Goal: Information Seeking & Learning: Find contact information

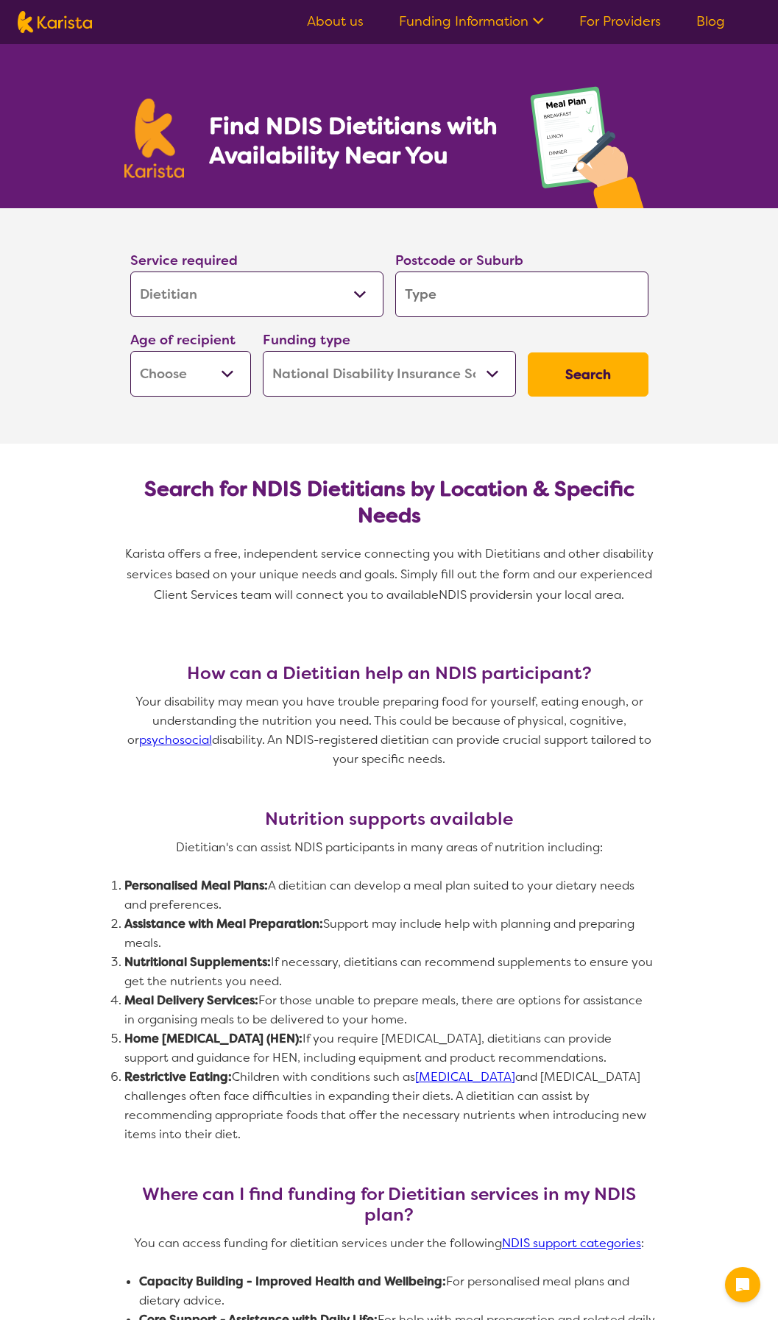
select select "Dietitian"
select select "NDIS"
select select "Dietitian"
select select "NDIS"
click at [449, 308] on input "search" at bounding box center [521, 295] width 253 height 46
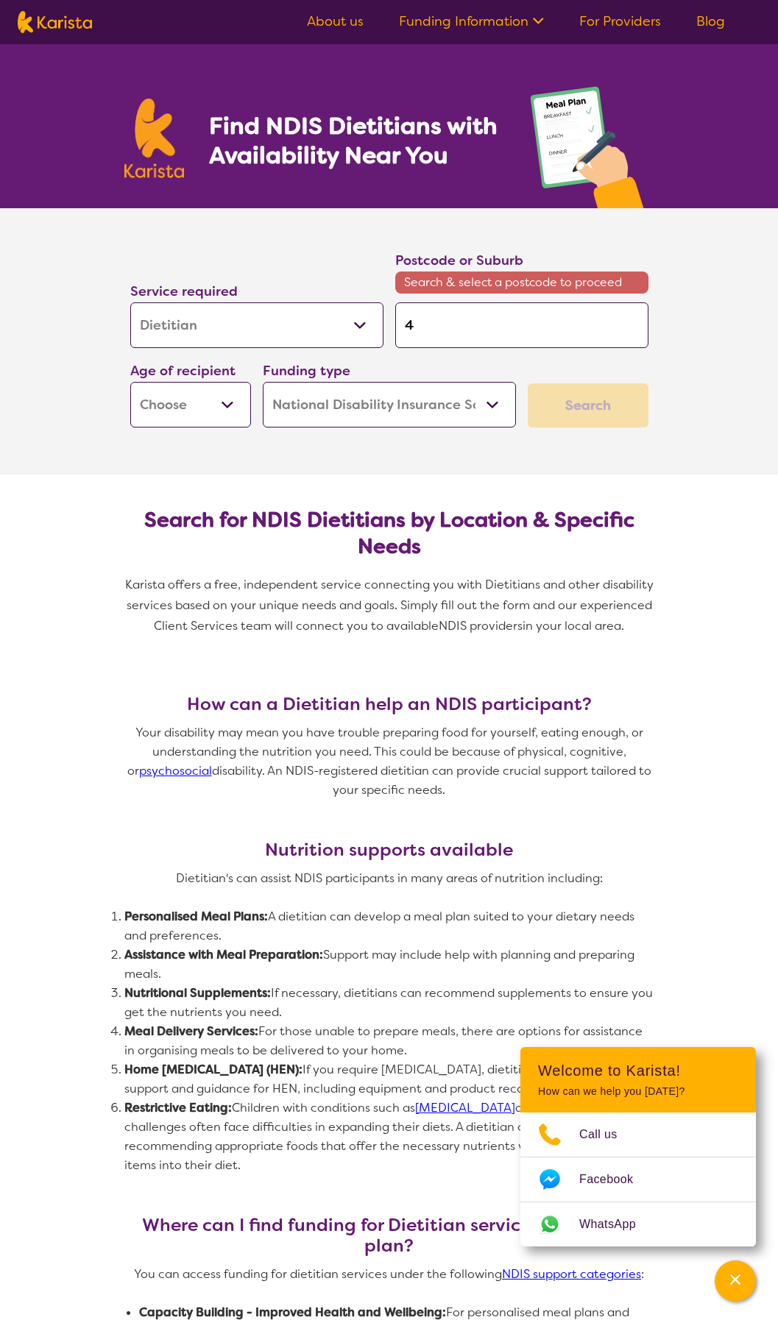
type input "4"
type input "45"
type input "450"
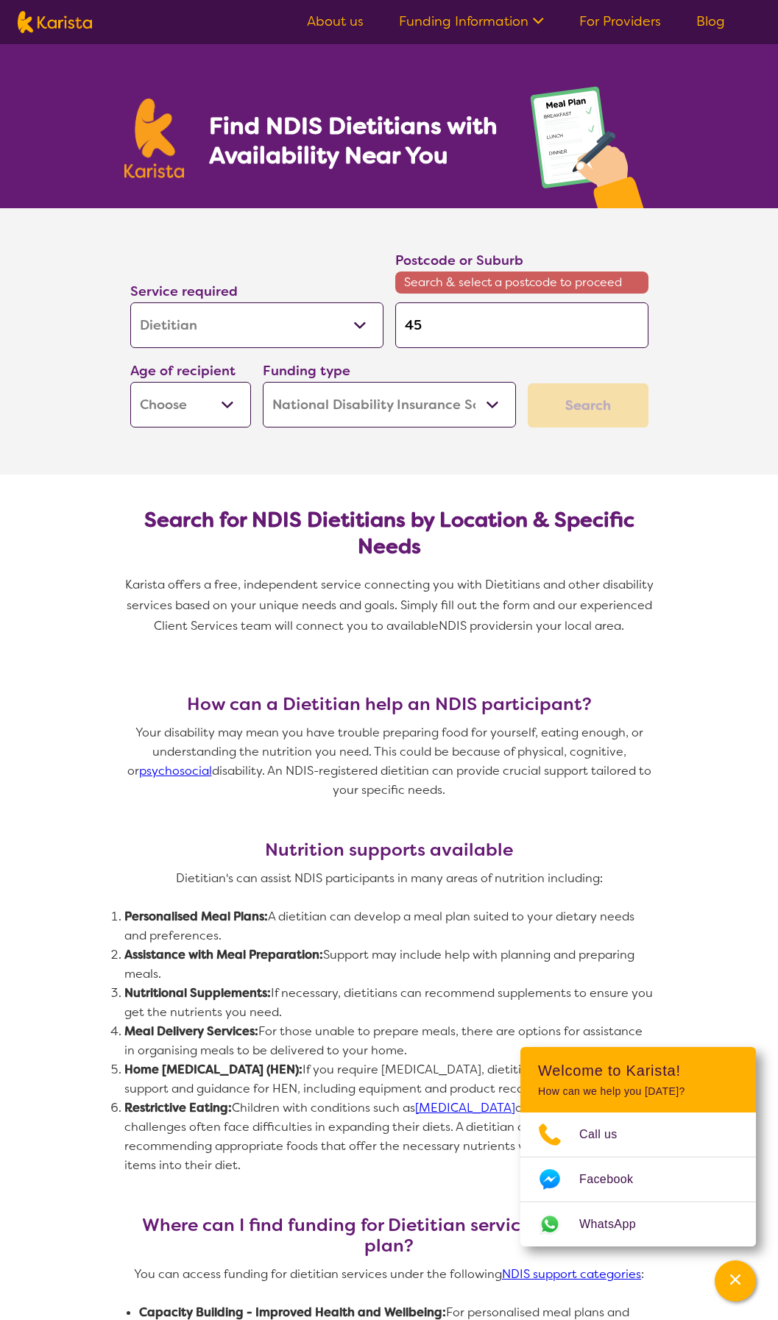
type input "450"
type input "4503"
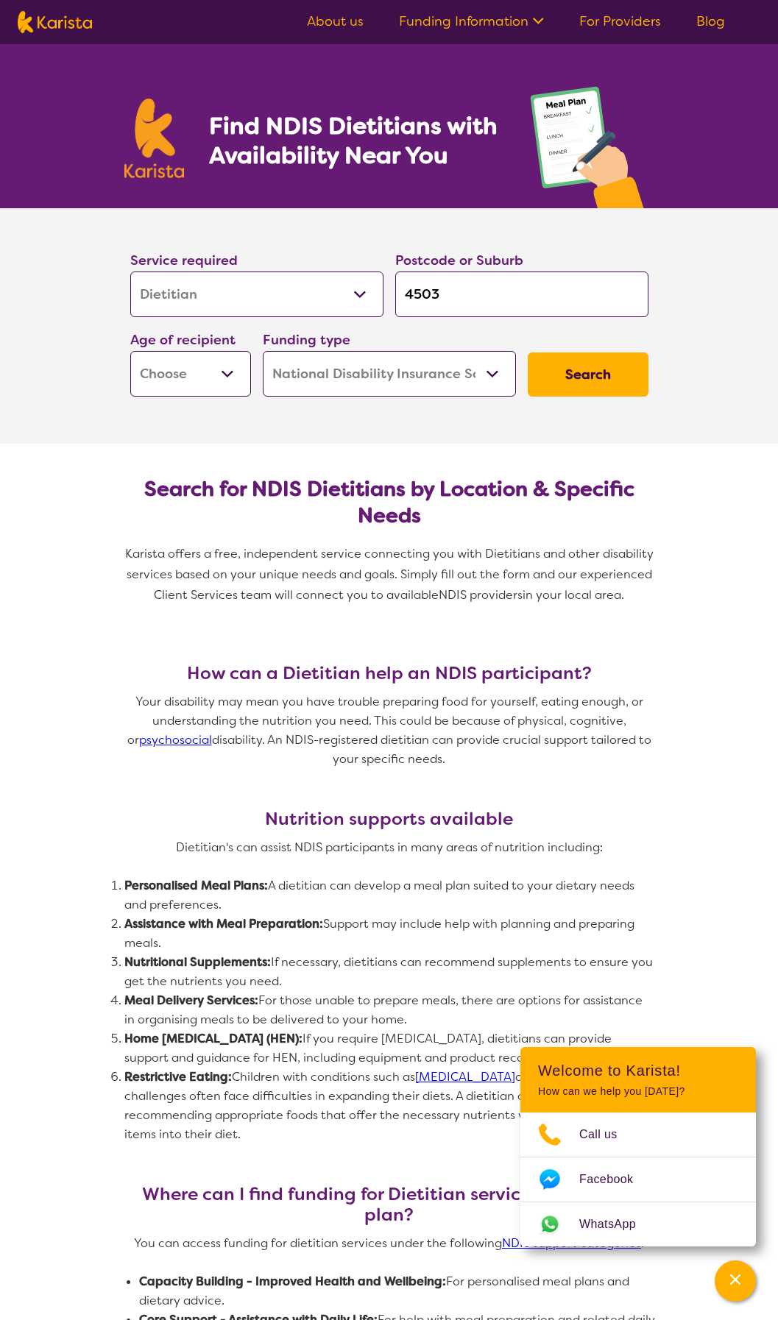
click at [528, 353] on button "Search" at bounding box center [588, 375] width 121 height 44
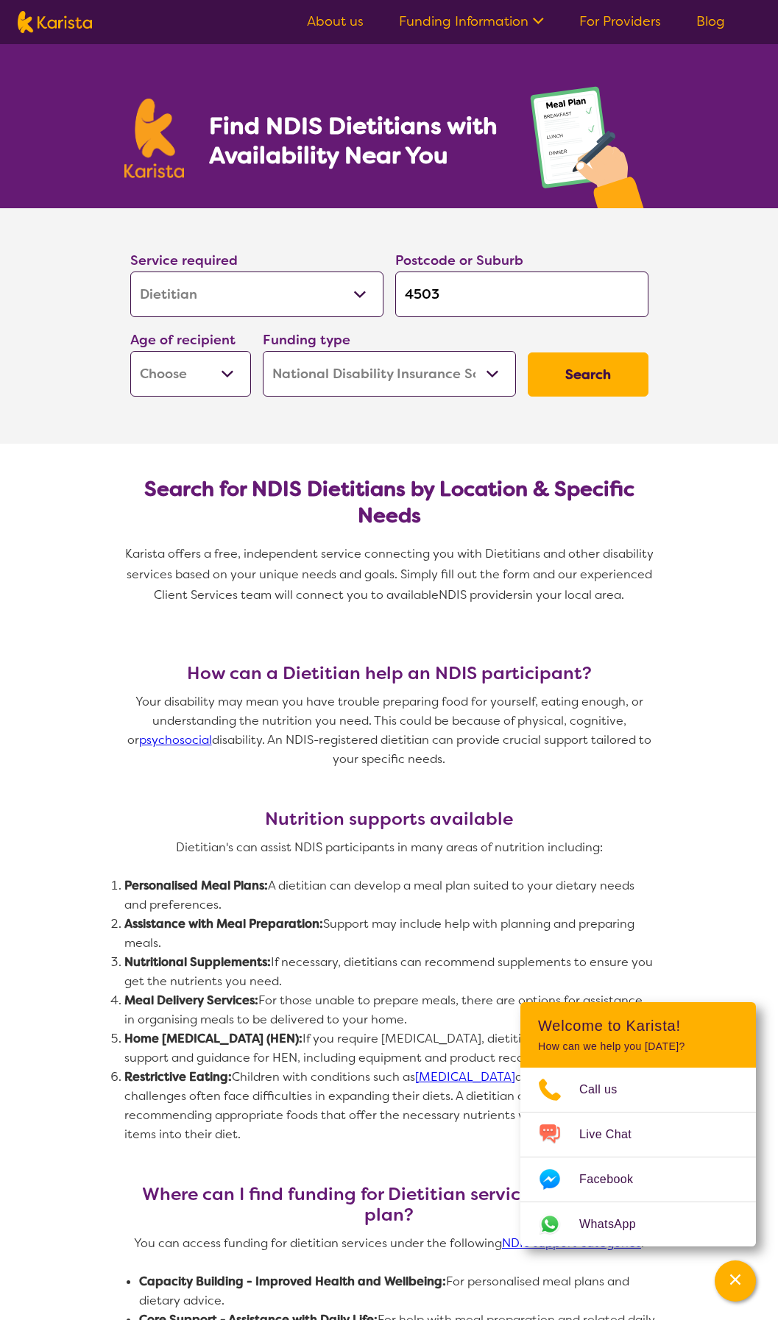
click at [457, 294] on input "4503" at bounding box center [521, 295] width 253 height 46
click at [446, 294] on input "4503" at bounding box center [521, 295] width 253 height 46
type input "450"
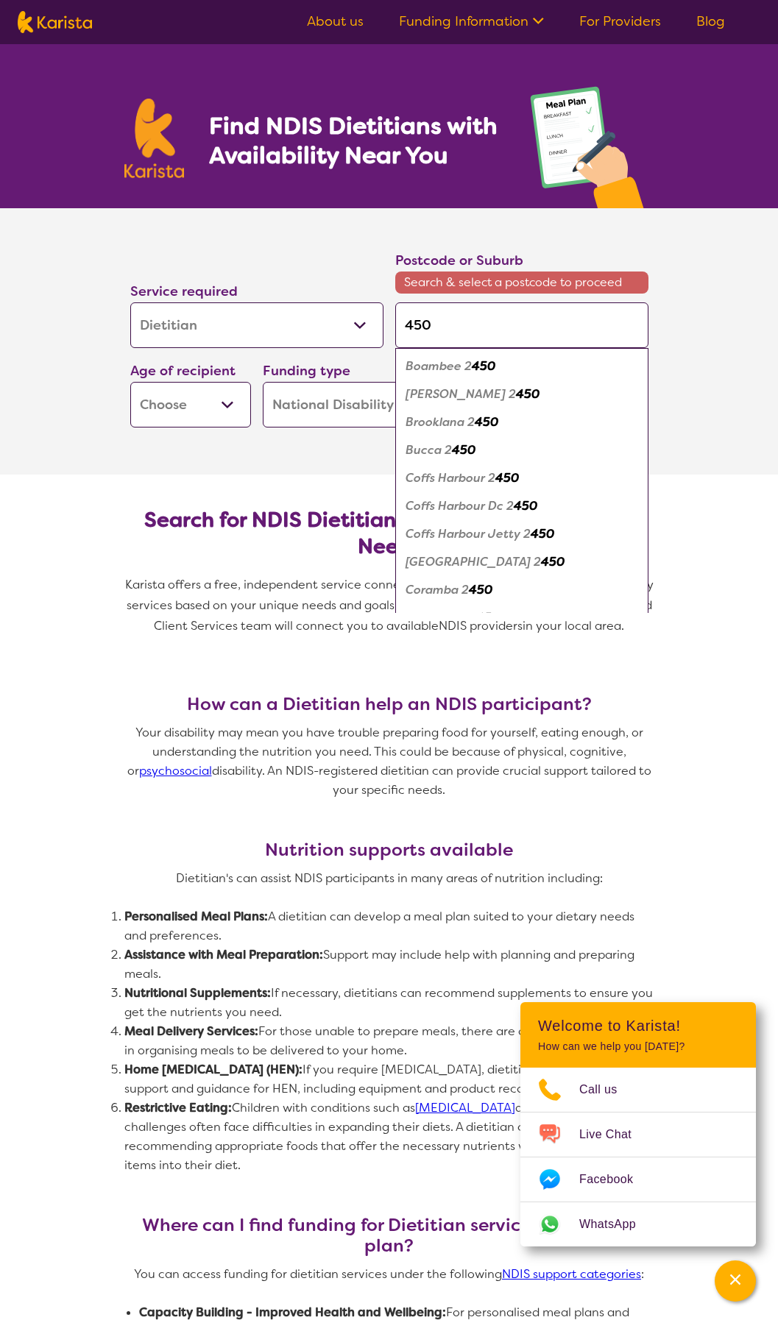
type input "4503"
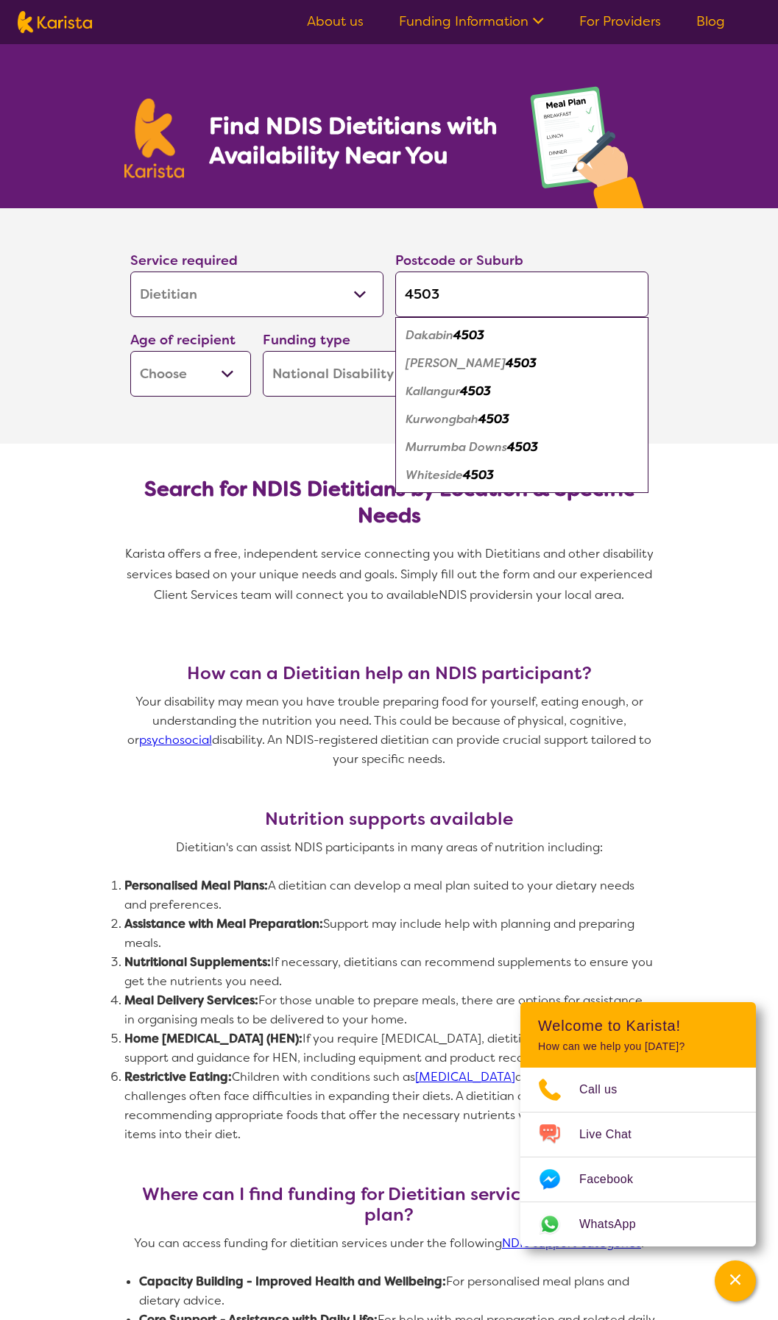
click at [506, 367] on em "4503" at bounding box center [521, 363] width 31 height 15
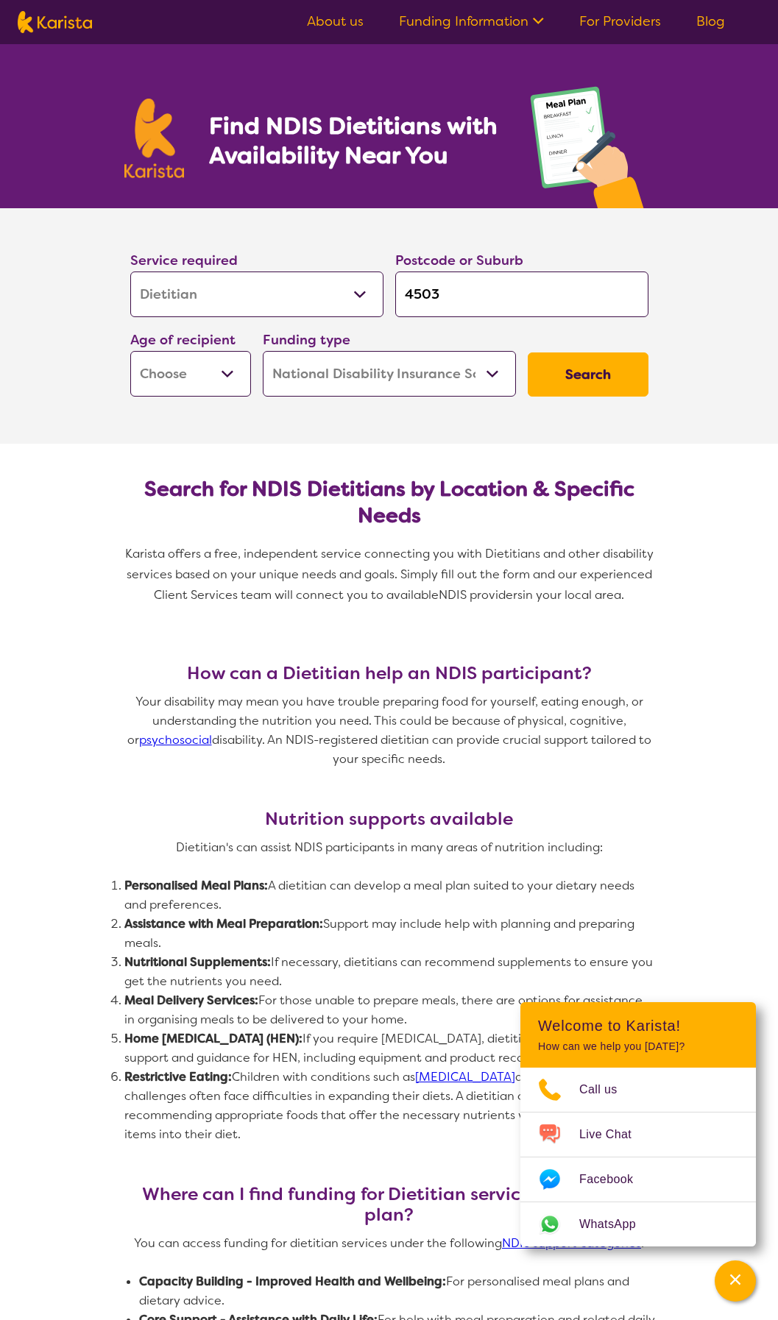
click at [219, 375] on select "Early Childhood - 0 to 9 Child - 10 to 11 Adolescent - 12 to 17 Adult - 18 to 6…" at bounding box center [190, 374] width 121 height 46
select select "AS"
click at [130, 351] on select "Early Childhood - 0 to 9 Child - 10 to 11 Adolescent - 12 to 17 Adult - 18 to 6…" at bounding box center [190, 374] width 121 height 46
select select "AS"
click at [618, 386] on button "Search" at bounding box center [588, 375] width 121 height 44
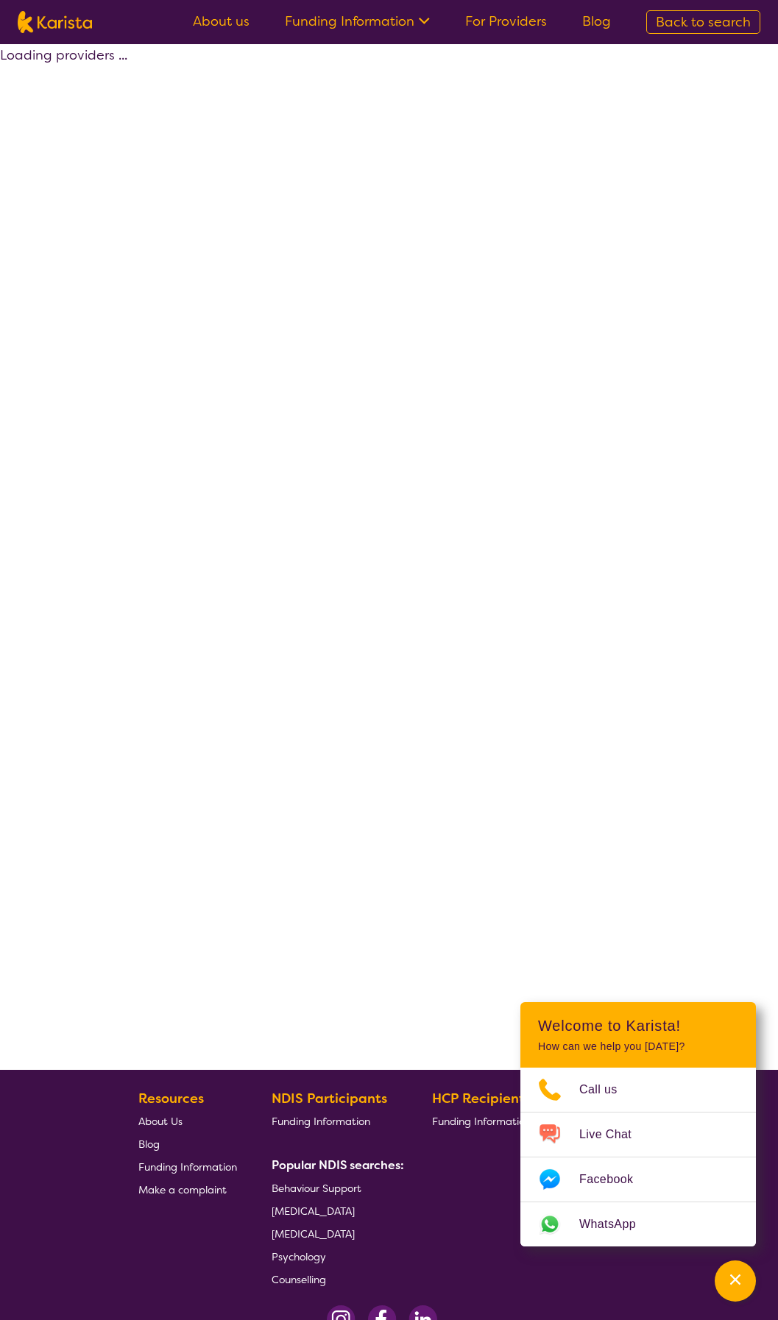
select select "by_score"
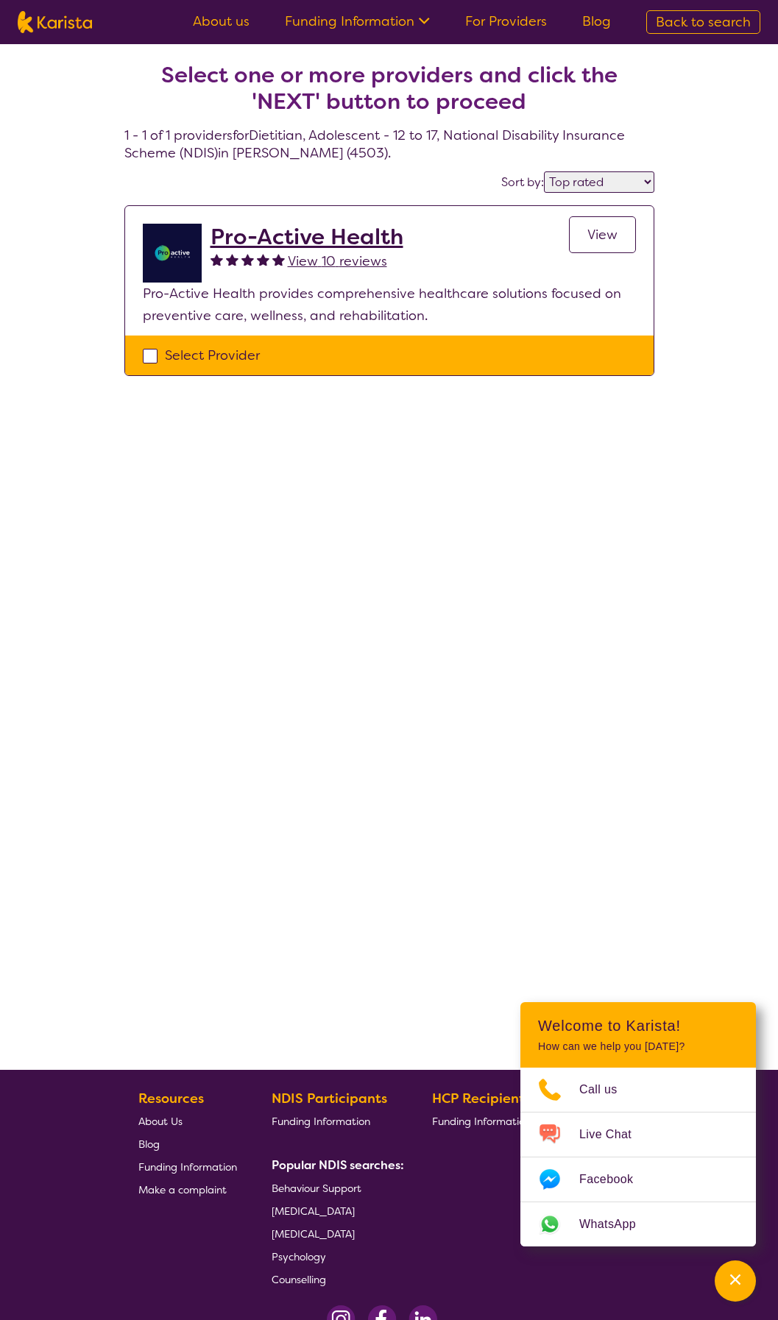
click at [333, 233] on h2 "Pro-Active Health" at bounding box center [307, 237] width 193 height 26
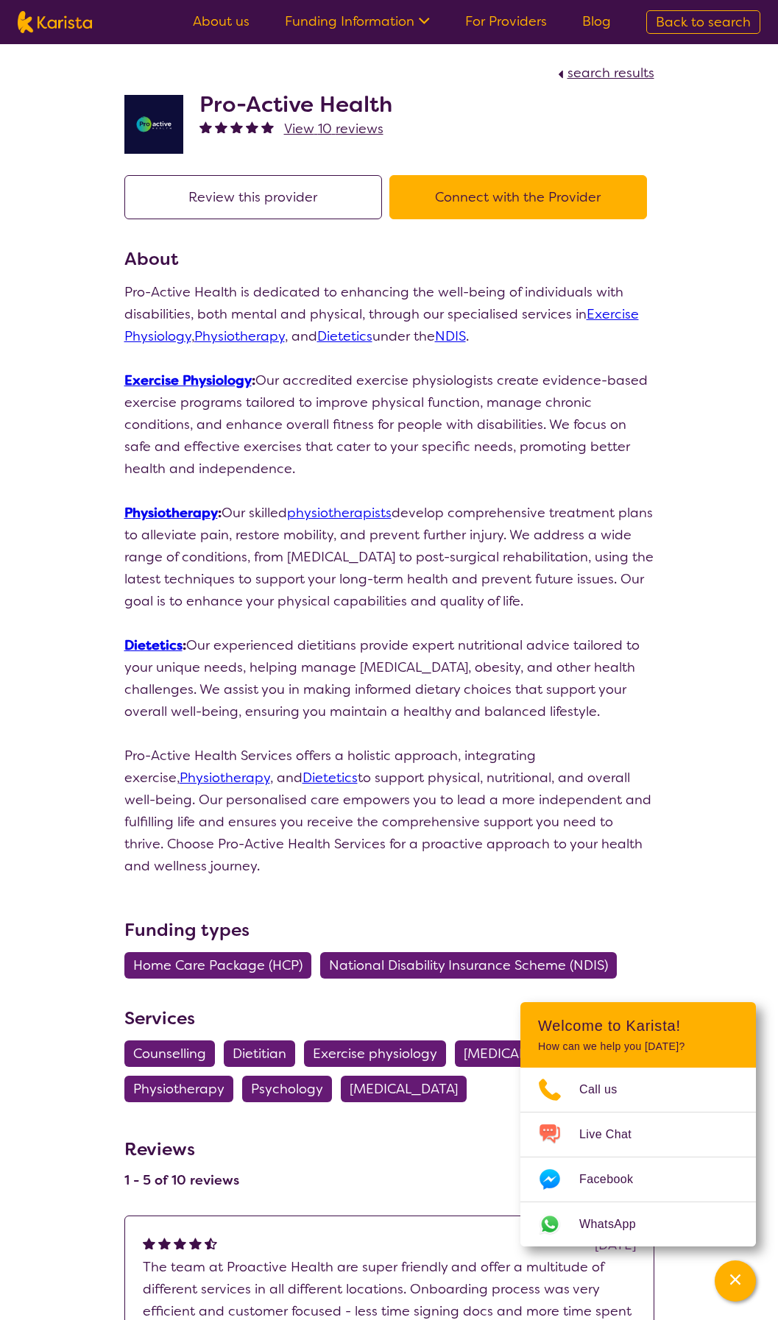
click at [247, 24] on link "About us" at bounding box center [221, 22] width 57 height 18
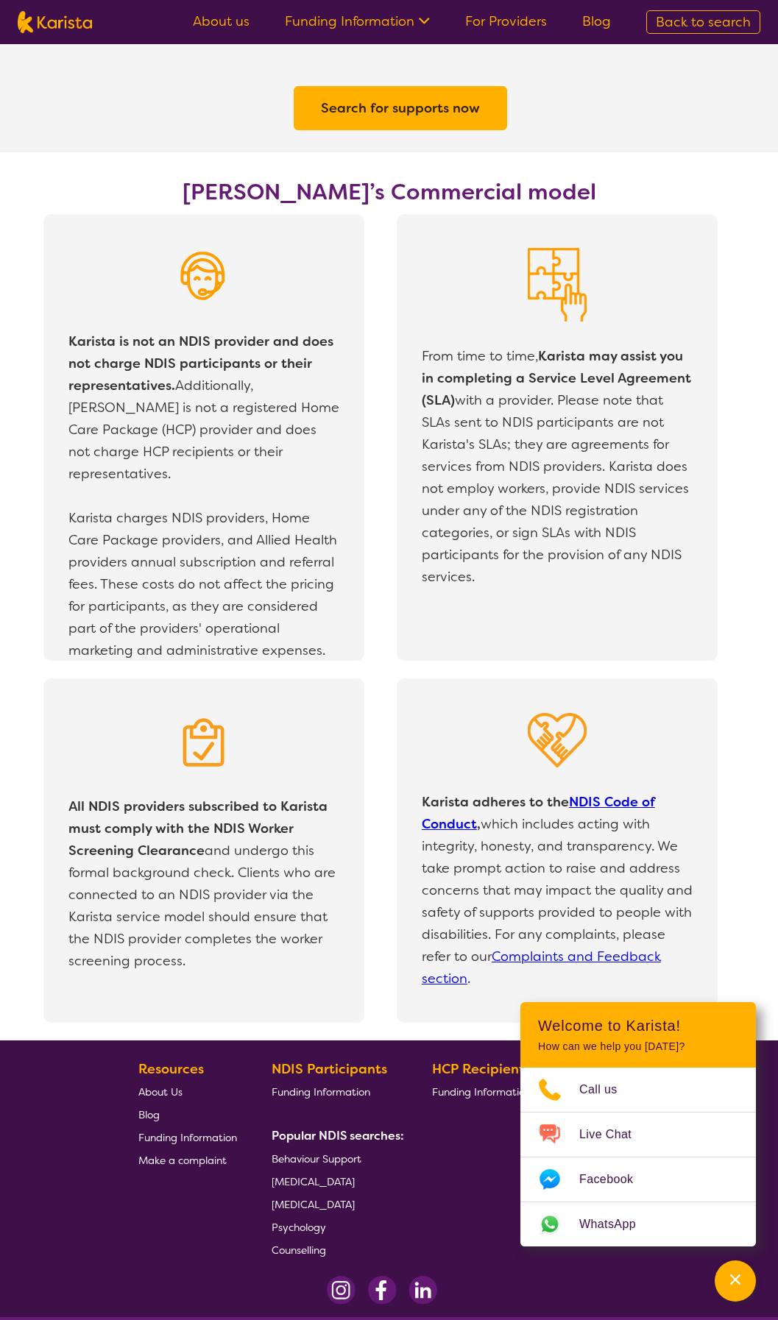
scroll to position [2493, 0]
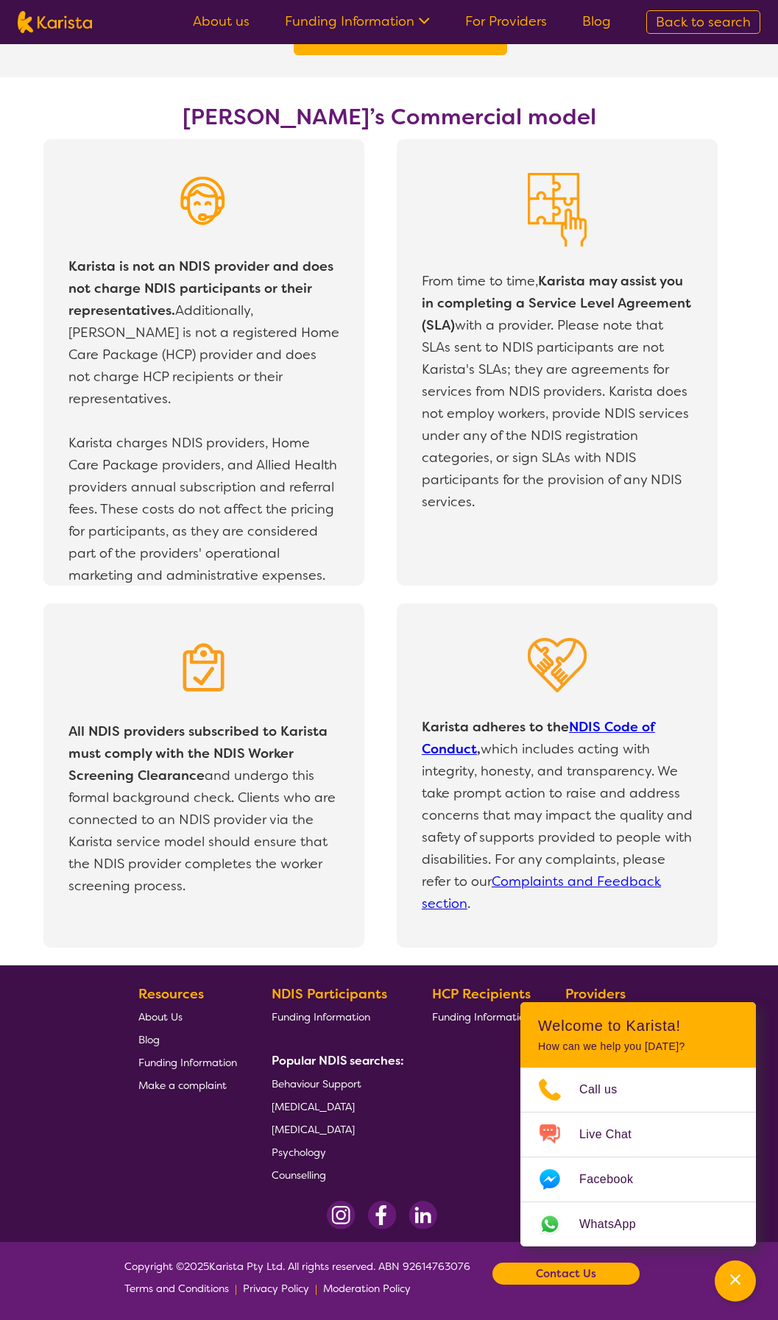
click at [596, 1283] on b "Contact Us" at bounding box center [566, 1274] width 60 height 22
click at [681, 1017] on h2 "Welcome to Karista!" at bounding box center [638, 1026] width 200 height 18
click at [743, 1281] on div "Channel Menu" at bounding box center [735, 1281] width 29 height 32
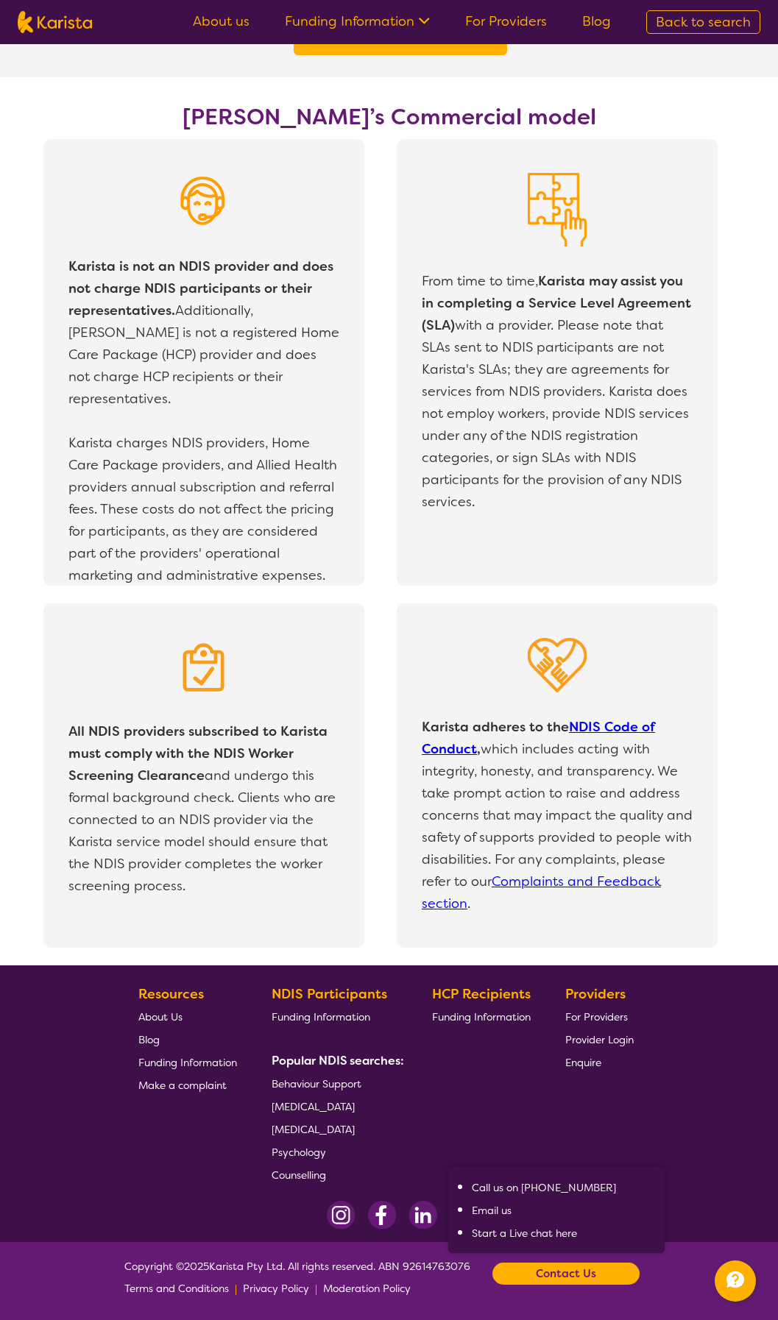
click at [508, 1212] on link "Email us" at bounding box center [492, 1210] width 40 height 13
